Goal: Check status

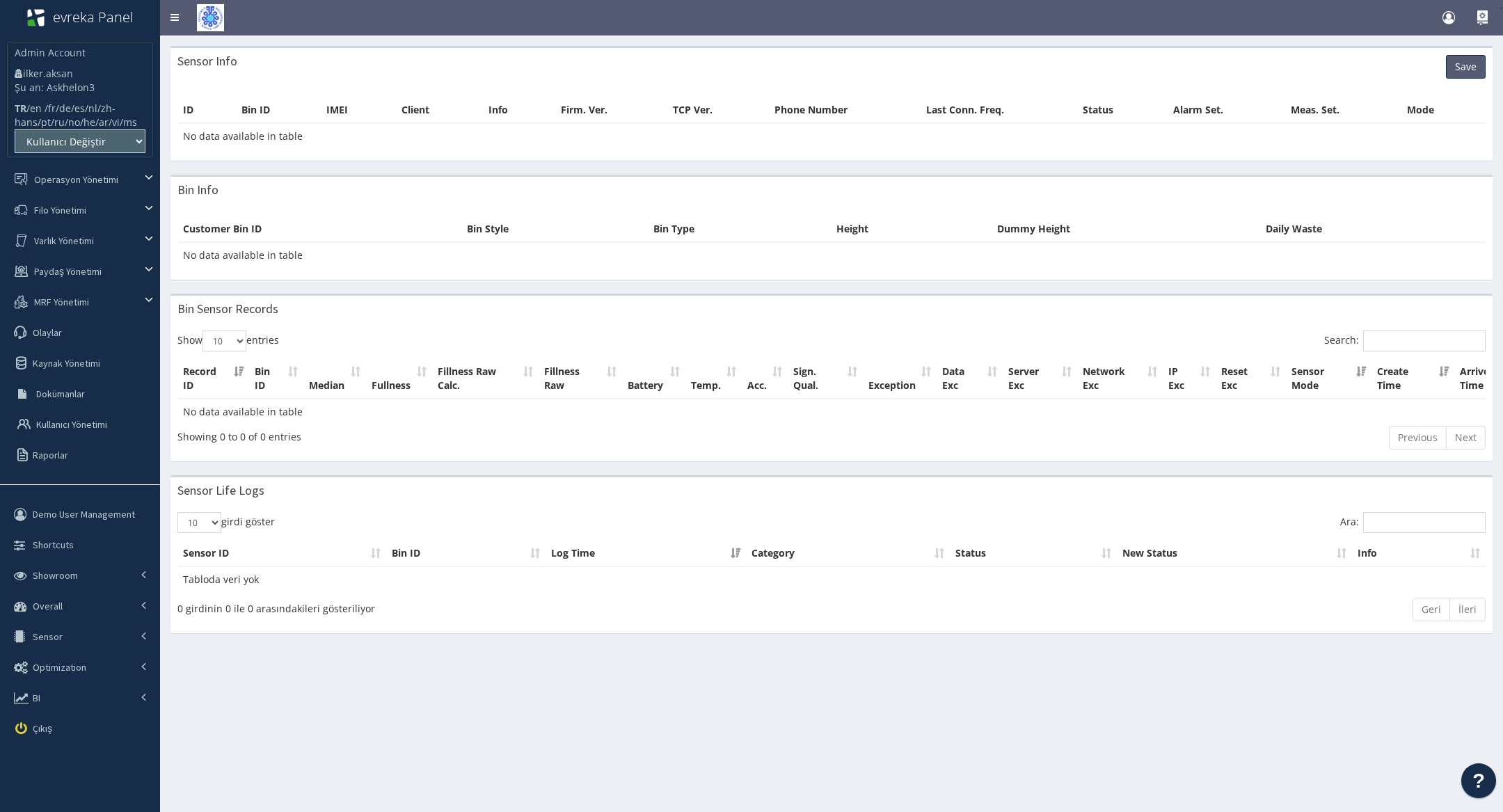
click at [592, 84] on div "Sensor Info Save" at bounding box center [831, 66] width 1322 height 37
